Goal: Information Seeking & Learning: Check status

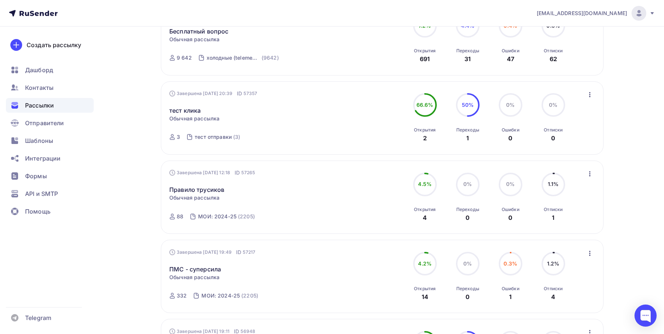
scroll to position [187, 0]
drag, startPoint x: 162, startPoint y: 185, endPoint x: 230, endPoint y: 190, distance: 68.1
click at [230, 190] on div "Завершена [DATE] 12:18 ID 57265 Правило трусиков Статистика Обзор рассылки Копи…" at bounding box center [382, 197] width 443 height 73
drag, startPoint x: 160, startPoint y: 264, endPoint x: 226, endPoint y: 270, distance: 66.3
click at [226, 270] on div "Завершена [DATE] 19:49 ID 57217 ПМС - суперсила Статистика Обзор рассылки Копир…" at bounding box center [382, 276] width 443 height 73
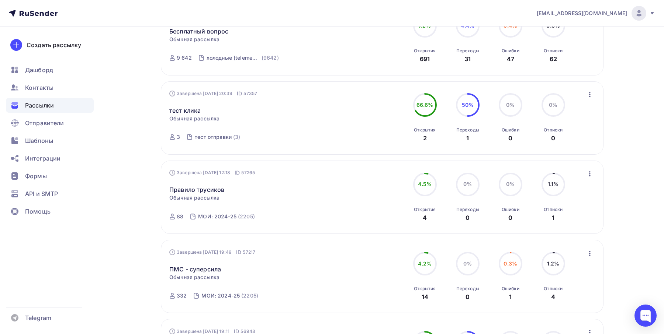
click at [172, 219] on icon at bounding box center [172, 217] width 6 height 6
drag, startPoint x: 168, startPoint y: 217, endPoint x: 184, endPoint y: 219, distance: 16.0
click at [184, 219] on div "Завершена [DATE] 12:18 ID 57265 Правило трусиков Статистика Обзор рассылки Копи…" at bounding box center [382, 197] width 443 height 73
drag, startPoint x: 186, startPoint y: 297, endPoint x: 176, endPoint y: 297, distance: 10.0
click at [175, 297] on div "332" at bounding box center [177, 295] width 17 height 7
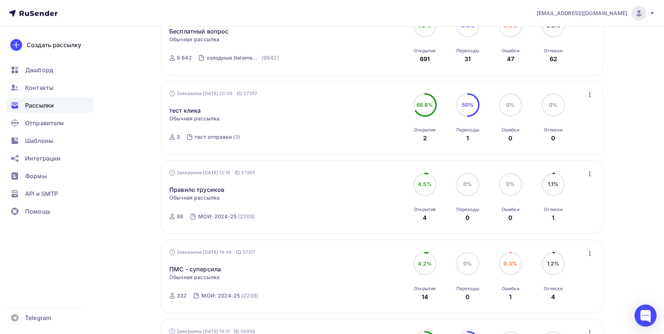
drag, startPoint x: 182, startPoint y: 218, endPoint x: 175, endPoint y: 218, distance: 7.0
click at [175, 218] on div "88" at bounding box center [176, 216] width 14 height 7
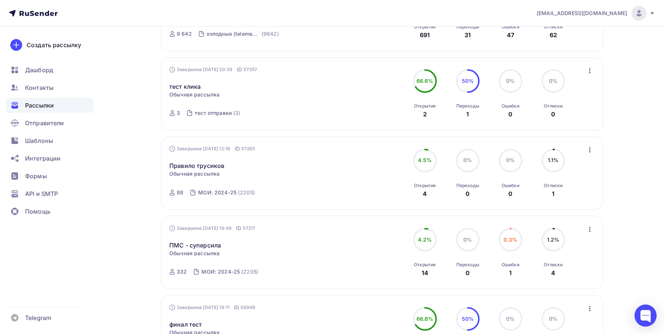
scroll to position [213, 0]
drag, startPoint x: 182, startPoint y: 193, endPoint x: 177, endPoint y: 193, distance: 5.2
click at [177, 193] on div "88" at bounding box center [180, 191] width 7 height 7
drag, startPoint x: 186, startPoint y: 273, endPoint x: 176, endPoint y: 272, distance: 10.4
click at [176, 272] on div "332" at bounding box center [177, 270] width 17 height 7
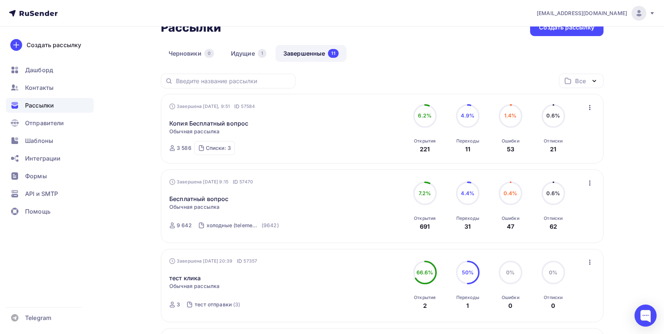
scroll to position [19, 0]
drag, startPoint x: 190, startPoint y: 150, endPoint x: 175, endPoint y: 150, distance: 15.1
click at [175, 150] on div "3 586" at bounding box center [180, 148] width 22 height 7
drag, startPoint x: 192, startPoint y: 226, endPoint x: 171, endPoint y: 226, distance: 21.0
click at [171, 226] on div "9 642 холодные (telemed+application) (9642)" at bounding box center [226, 227] width 114 height 18
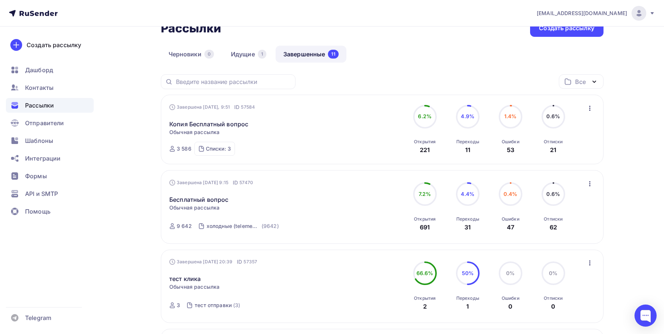
drag, startPoint x: 190, startPoint y: 149, endPoint x: 174, endPoint y: 150, distance: 15.9
click at [173, 150] on div "3 586" at bounding box center [180, 148] width 22 height 7
drag, startPoint x: 191, startPoint y: 227, endPoint x: 169, endPoint y: 137, distance: 92.3
click at [294, 138] on div "Завершена [DATE], 9:51 ID 57584 Копия Бесплатный вопрос Статистика Обзор рассыл…" at bounding box center [253, 130] width 168 height 52
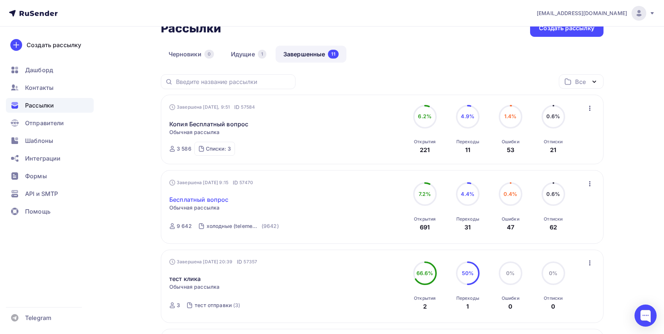
click at [187, 202] on link "Бесплатный вопрос" at bounding box center [198, 199] width 59 height 9
click at [208, 200] on link "Бесплатный вопрос" at bounding box center [198, 199] width 59 height 9
click at [207, 199] on link "Бесплатный вопрос" at bounding box center [198, 199] width 59 height 9
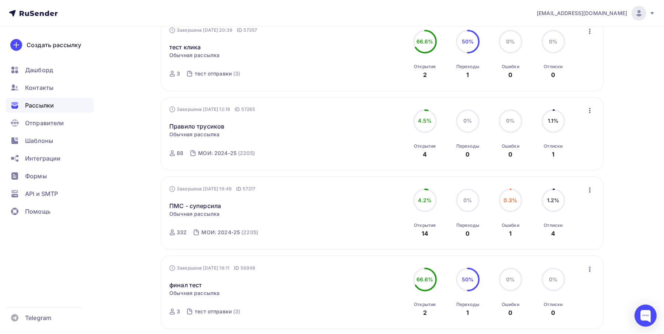
scroll to position [249, 0]
drag, startPoint x: 186, startPoint y: 236, endPoint x: 175, endPoint y: 236, distance: 10.7
click at [175, 236] on div "332" at bounding box center [177, 233] width 17 height 7
drag, startPoint x: 182, startPoint y: 156, endPoint x: 175, endPoint y: 155, distance: 7.4
click at [175, 155] on div "88" at bounding box center [176, 154] width 14 height 7
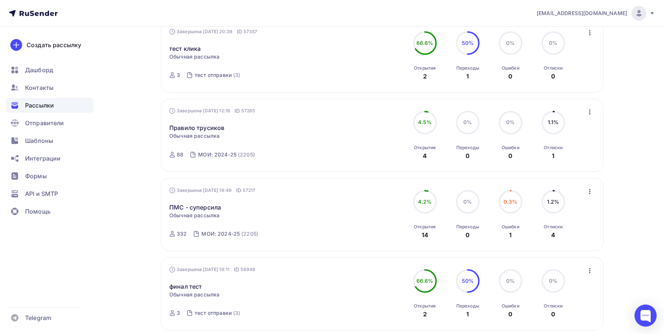
drag, startPoint x: 186, startPoint y: 235, endPoint x: 175, endPoint y: 236, distance: 10.4
click at [175, 236] on div "332" at bounding box center [177, 233] width 17 height 7
drag, startPoint x: 183, startPoint y: 154, endPoint x: 170, endPoint y: 156, distance: 12.3
click at [170, 156] on div "88" at bounding box center [176, 154] width 14 height 7
drag, startPoint x: 185, startPoint y: 235, endPoint x: 168, endPoint y: 235, distance: 16.6
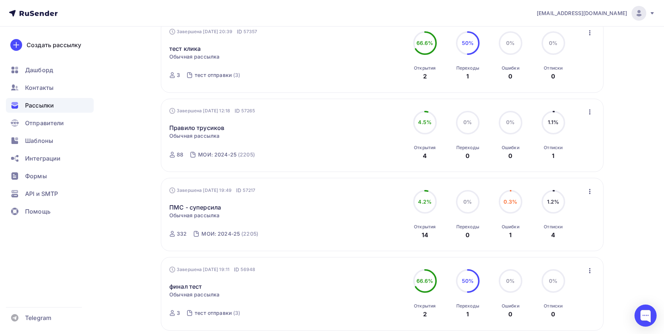
click at [168, 235] on div "Завершена [DATE] 19:49 ID 57217 ПМС - суперсила Статистика Обзор рассылки Копир…" at bounding box center [382, 214] width 443 height 73
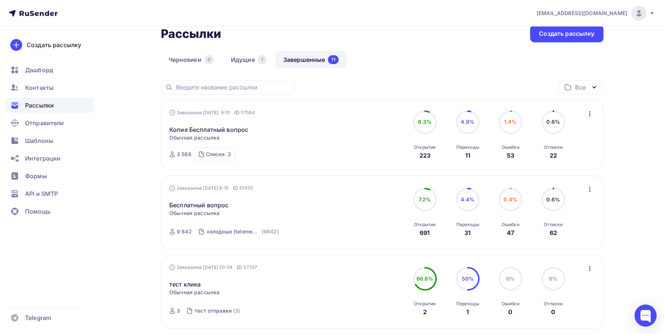
scroll to position [10, 0]
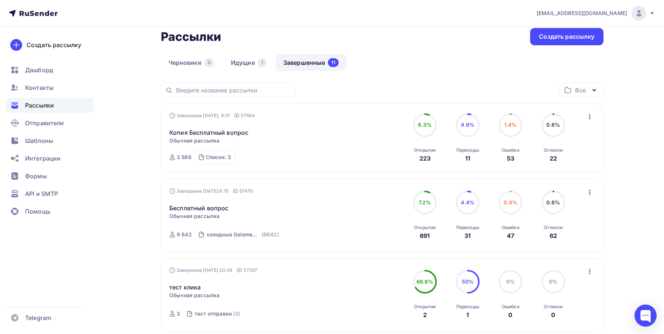
drag, startPoint x: 191, startPoint y: 234, endPoint x: 172, endPoint y: 230, distance: 19.2
click at [171, 230] on div "9 642 холодные (telemed+application) (9642)" at bounding box center [226, 235] width 114 height 18
click at [207, 209] on link "Бесплатный вопрос" at bounding box center [198, 208] width 59 height 9
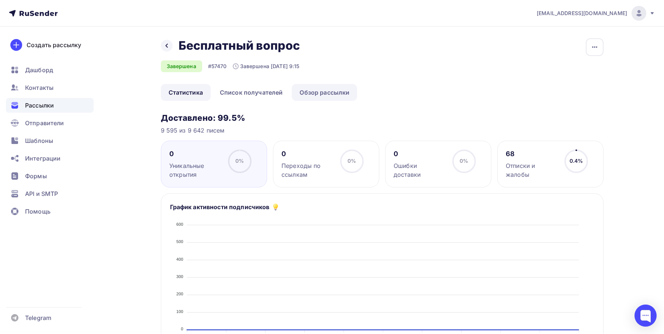
click at [312, 93] on link "Обзор рассылки" at bounding box center [324, 92] width 65 height 17
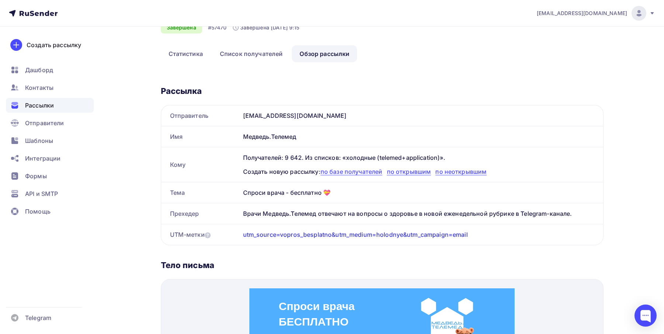
scroll to position [26, 0]
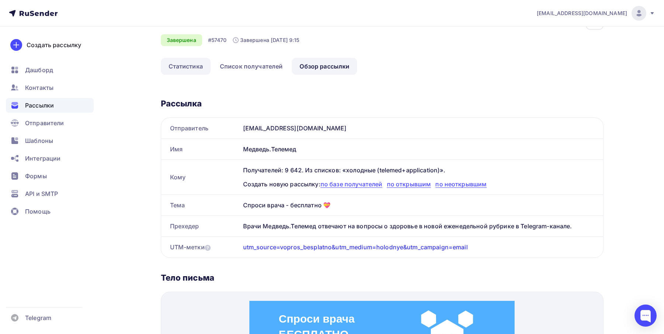
click at [184, 66] on link "Статистика" at bounding box center [186, 66] width 50 height 17
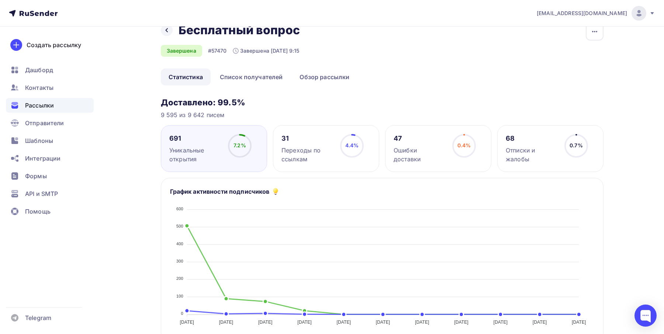
scroll to position [16, 0]
click at [329, 76] on link "Обзор рассылки" at bounding box center [324, 76] width 65 height 17
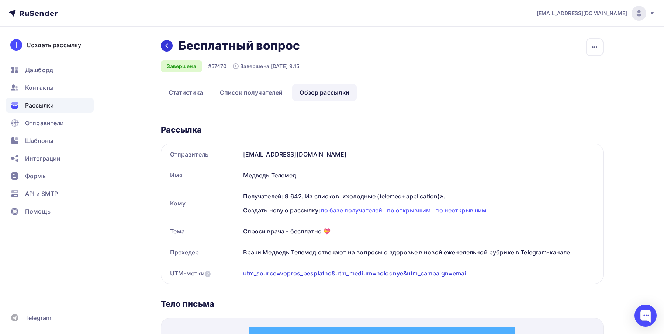
click at [165, 43] on icon at bounding box center [167, 46] width 6 height 6
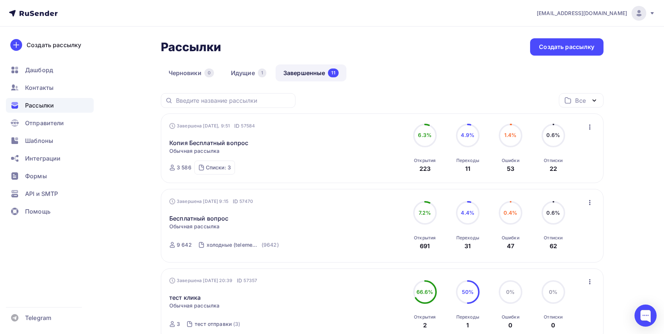
drag, startPoint x: 420, startPoint y: 169, endPoint x: 431, endPoint y: 170, distance: 11.2
click at [430, 170] on div "Открытия 223" at bounding box center [425, 163] width 22 height 20
